Goal: Information Seeking & Learning: Find specific fact

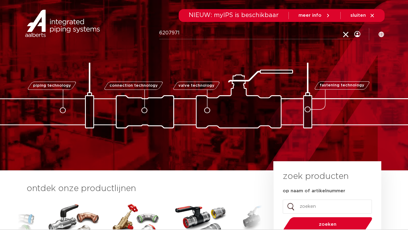
type input "6207971"
click button "Zoeken" at bounding box center [0, 0] width 0 height 0
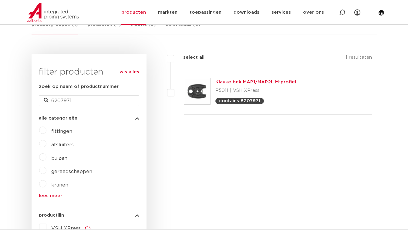
click at [231, 80] on link "Klauke bek MAP1/MAP2L M-profiel" at bounding box center [256, 82] width 81 height 5
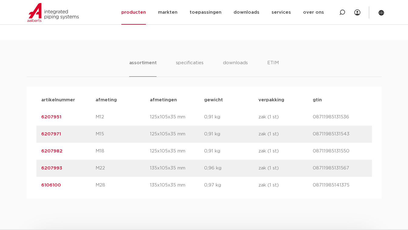
scroll to position [364, 0]
